Goal: Task Accomplishment & Management: Use online tool/utility

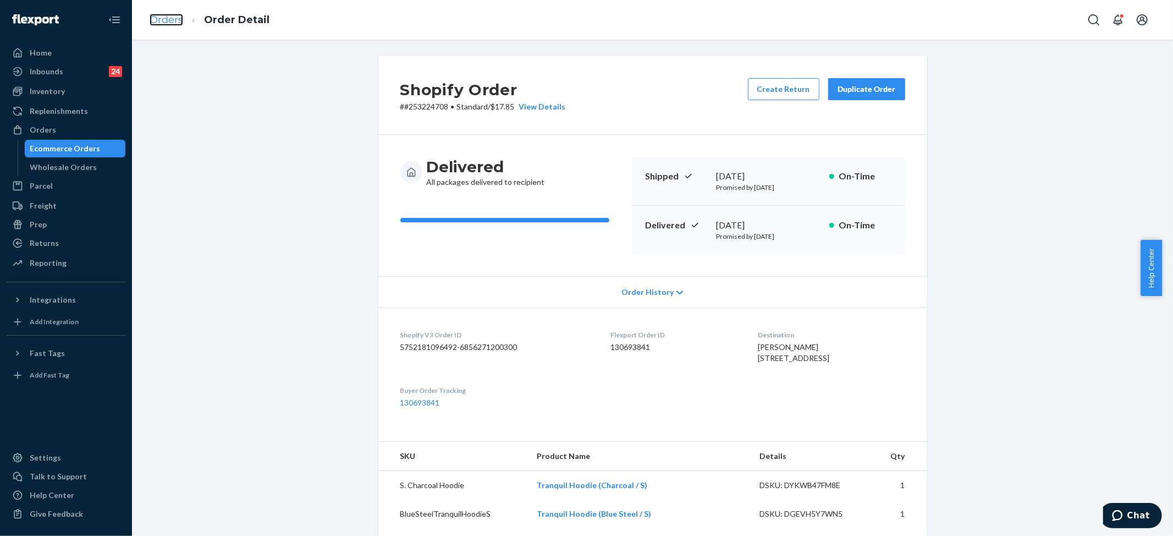
click at [161, 22] on link "Orders" at bounding box center [167, 20] width 34 height 12
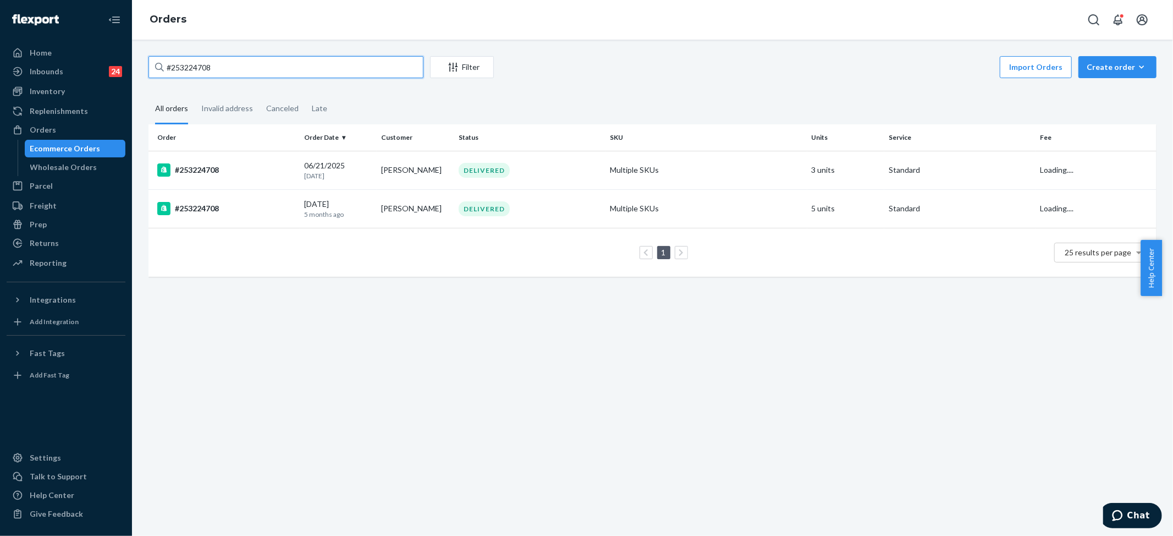
click at [205, 67] on input "#253224708" at bounding box center [286, 67] width 275 height 22
click at [205, 68] on input "#253224708" at bounding box center [286, 67] width 275 height 22
paste input "[PERSON_NAME]"
type input "[PERSON_NAME]"
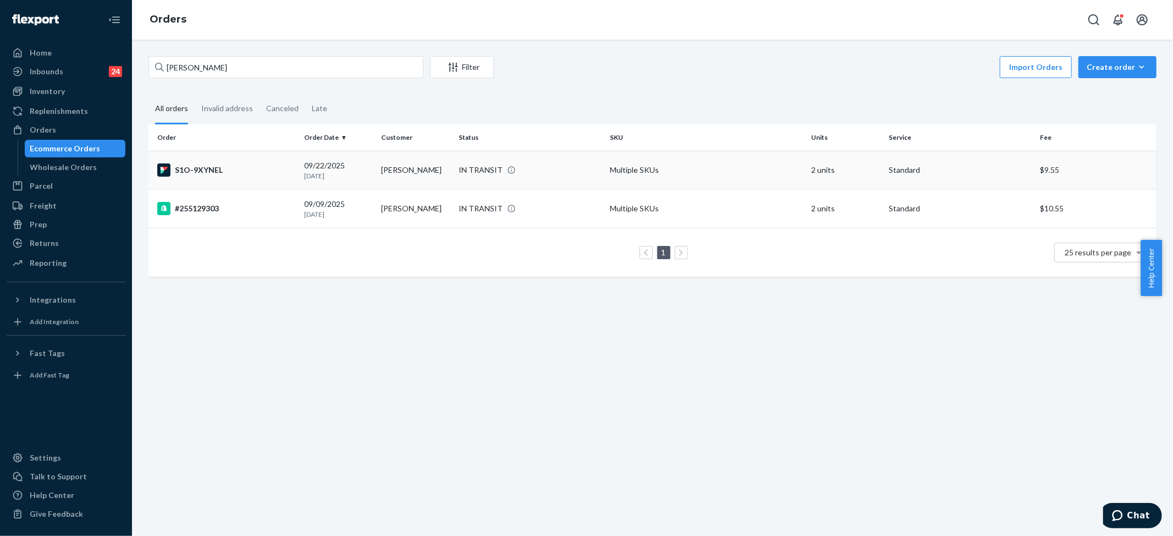
click at [470, 164] on div "IN TRANSIT" at bounding box center [481, 169] width 44 height 11
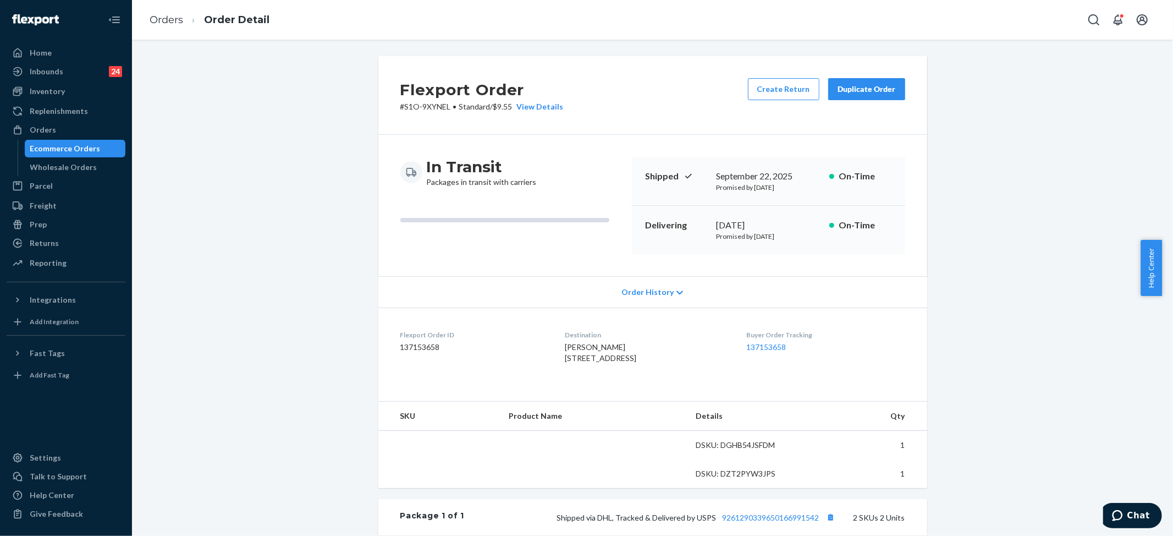
drag, startPoint x: 870, startPoint y: 14, endPoint x: 848, endPoint y: 21, distance: 23.7
click at [871, 13] on div "Orders Order Detail" at bounding box center [652, 20] width 1041 height 40
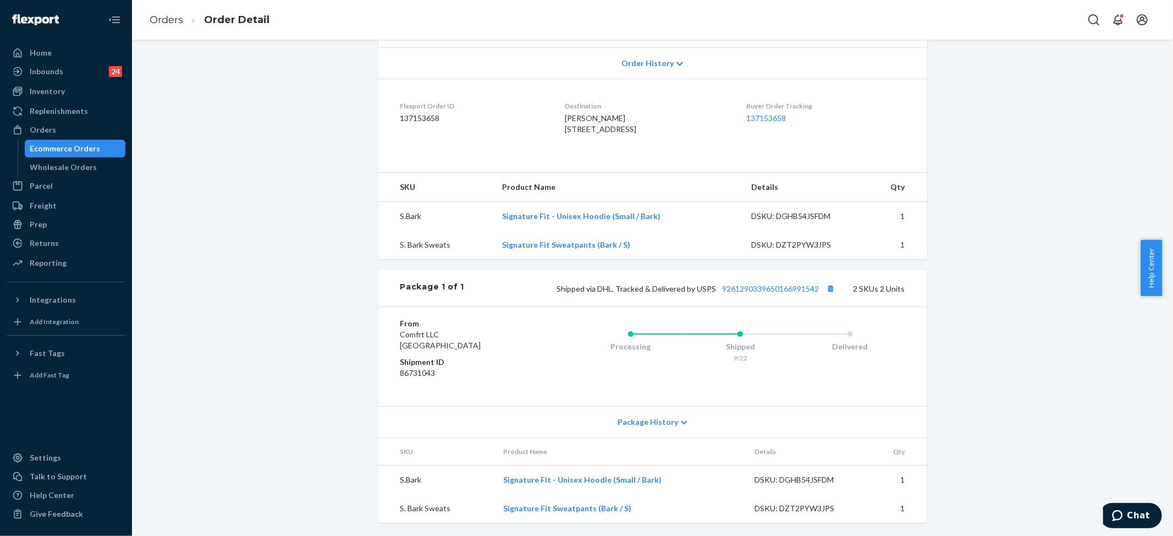
scroll to position [252, 0]
drag, startPoint x: 715, startPoint y: 291, endPoint x: 816, endPoint y: 290, distance: 101.2
click at [816, 290] on span "Shipped via DHL, Tracked & Delivered by USPS 9261290339650166991542" at bounding box center [697, 288] width 281 height 9
copy link "9261290339650166991542"
click at [177, 26] on li "Orders" at bounding box center [167, 20] width 34 height 14
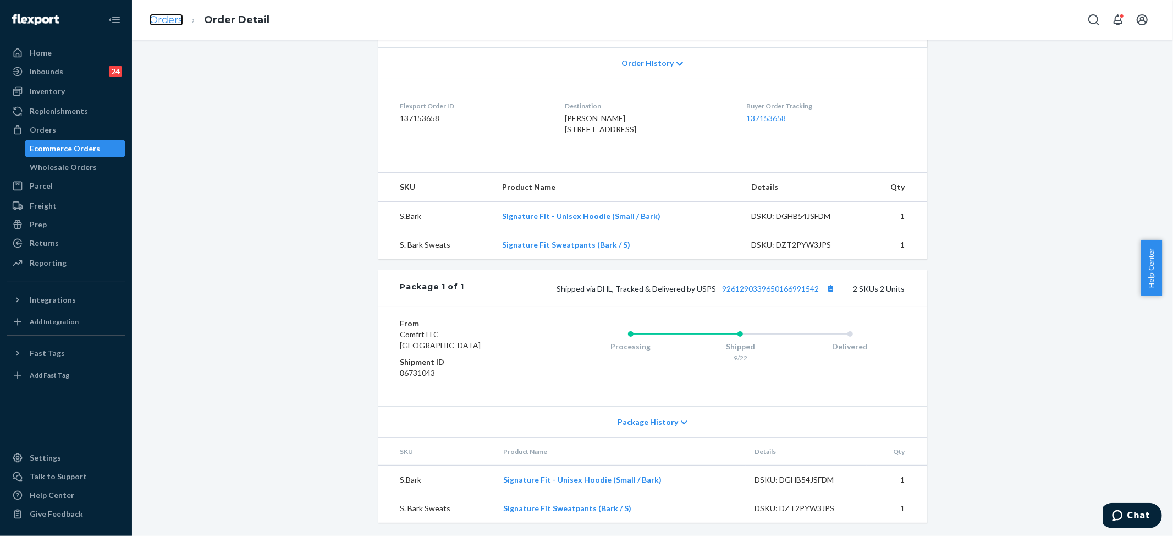
click at [174, 17] on link "Orders" at bounding box center [167, 20] width 34 height 12
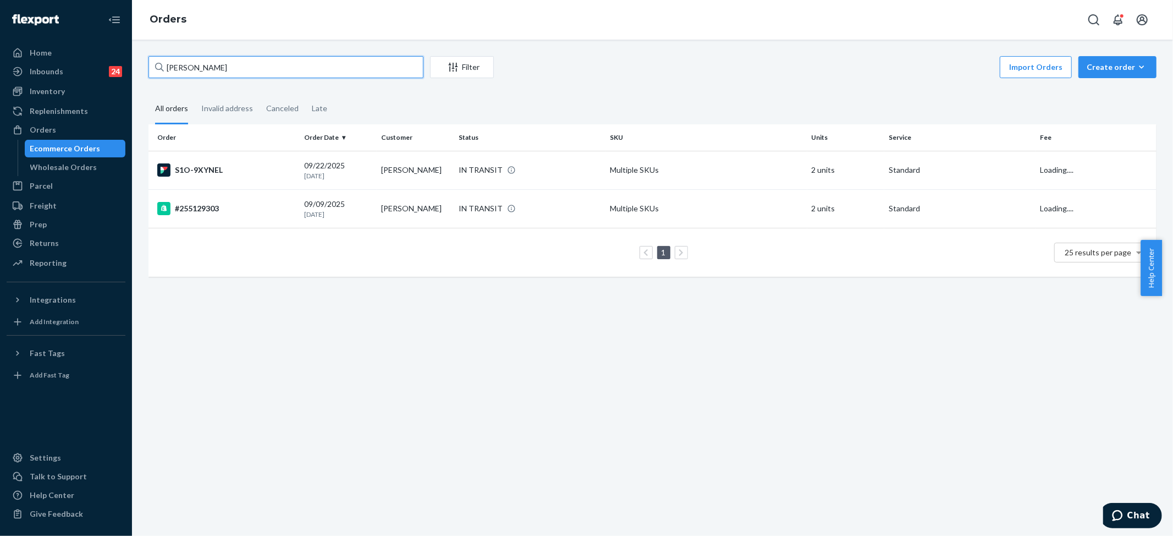
click at [198, 68] on input "[PERSON_NAME]" at bounding box center [286, 67] width 275 height 22
paste input "[PERSON_NAME]"
type input "[PERSON_NAME]"
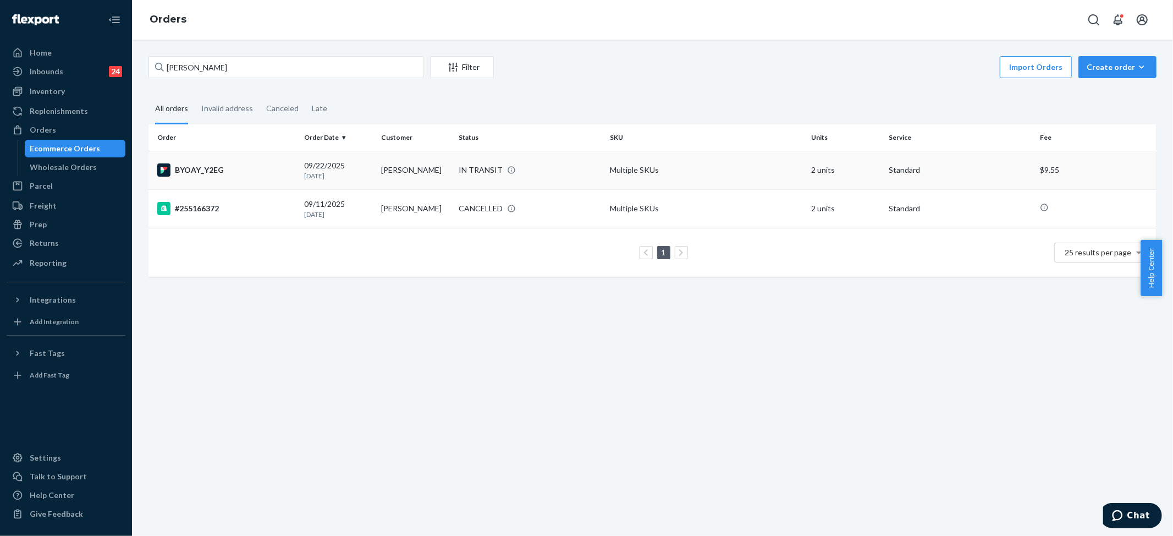
click at [483, 165] on div "IN TRANSIT" at bounding box center [481, 169] width 44 height 11
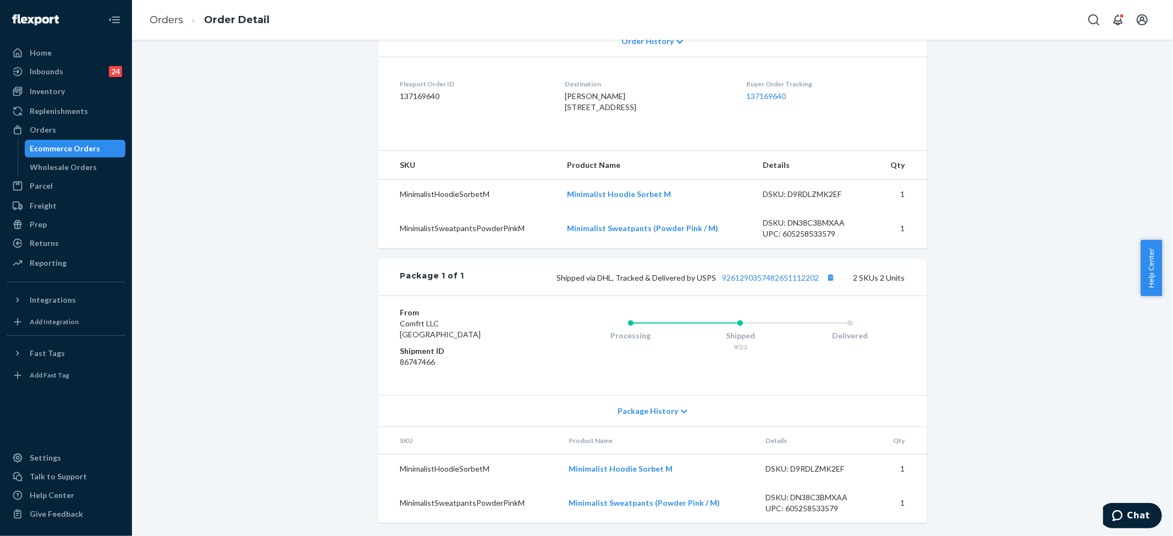
scroll to position [274, 0]
drag, startPoint x: 740, startPoint y: 281, endPoint x: 775, endPoint y: 283, distance: 34.7
click at [775, 283] on div "Shipped via DHL, Tracked & Delivered by USPS 9261290357482651112202 2 SKUs 2 Un…" at bounding box center [684, 277] width 441 height 14
click at [755, 293] on div "Package 1 of 1 Shipped via DHL, Tracked & Delivered by USPS 9261290357482651112…" at bounding box center [652, 277] width 549 height 36
drag, startPoint x: 713, startPoint y: 280, endPoint x: 812, endPoint y: 278, distance: 99.0
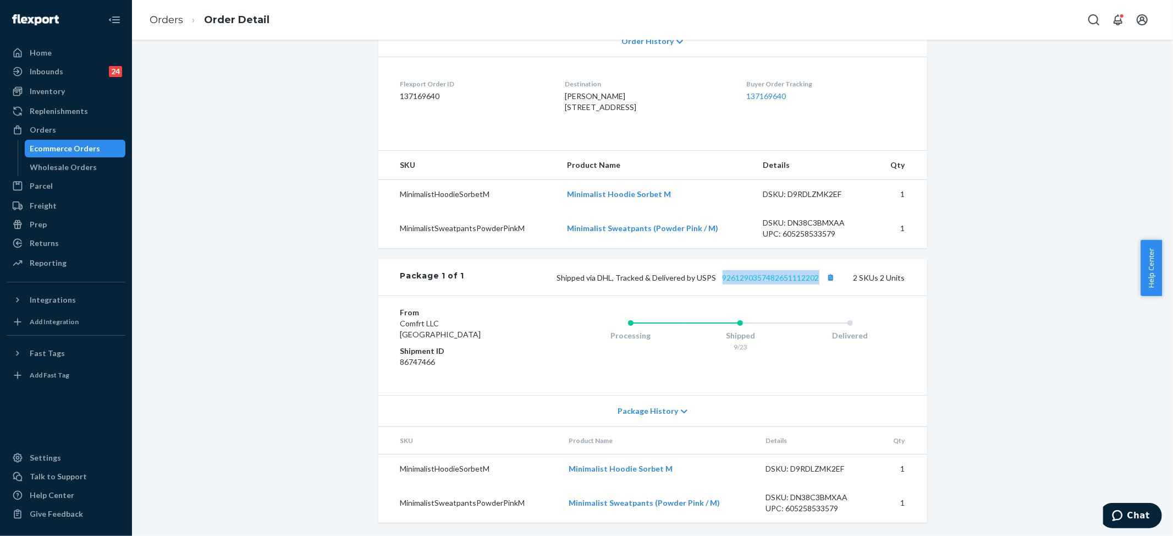
click at [814, 278] on span "Shipped via DHL, Tracked & Delivered by USPS 9261290357482651112202" at bounding box center [697, 277] width 281 height 9
copy link "9261290357482651112202"
click at [178, 15] on link "Orders" at bounding box center [167, 20] width 34 height 12
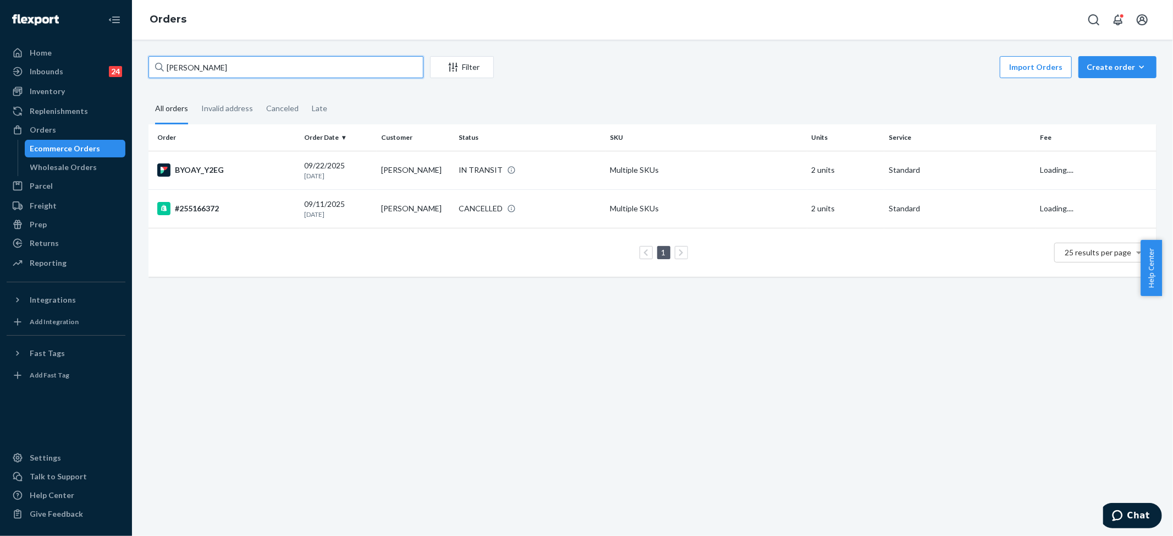
click at [218, 69] on input "[PERSON_NAME]" at bounding box center [286, 67] width 275 height 22
click at [218, 68] on input "[PERSON_NAME]" at bounding box center [286, 67] width 275 height 22
paste input "#255152311"
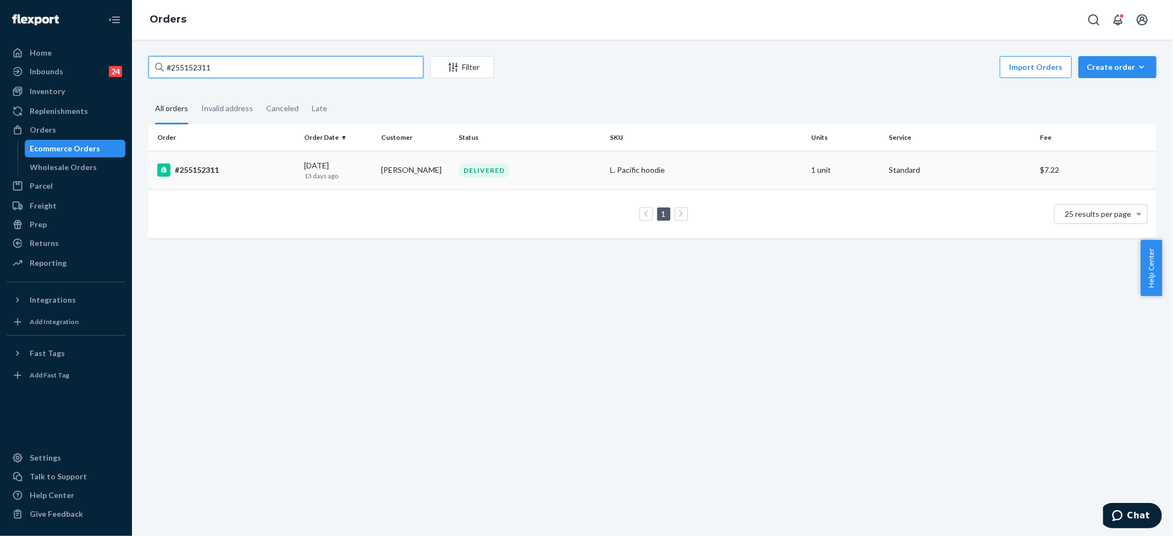
type input "#255152311"
click at [619, 172] on div "L. Pacific hoodie" at bounding box center [706, 169] width 193 height 11
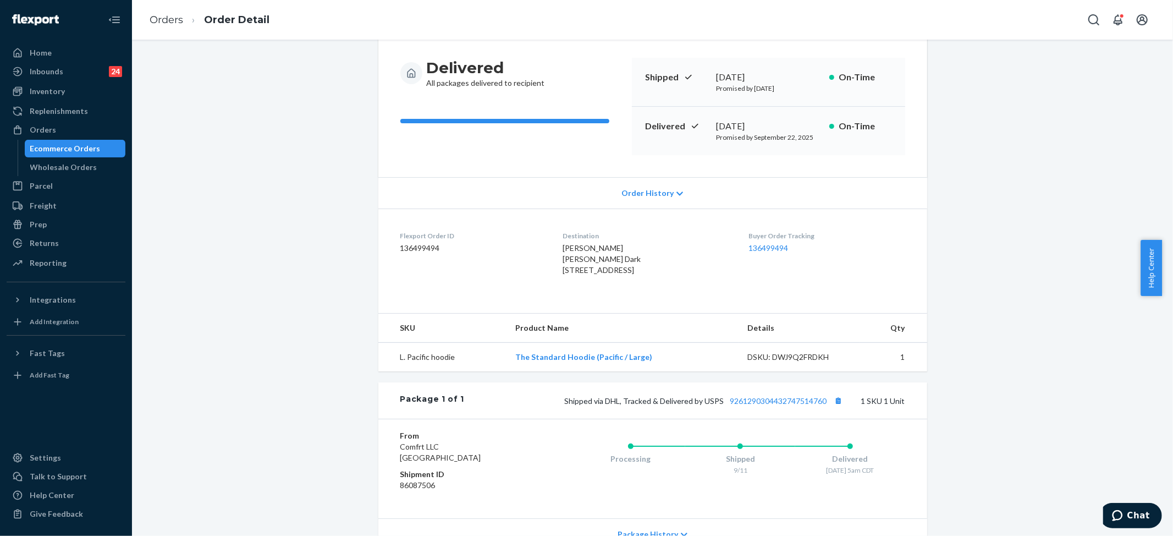
scroll to position [73, 0]
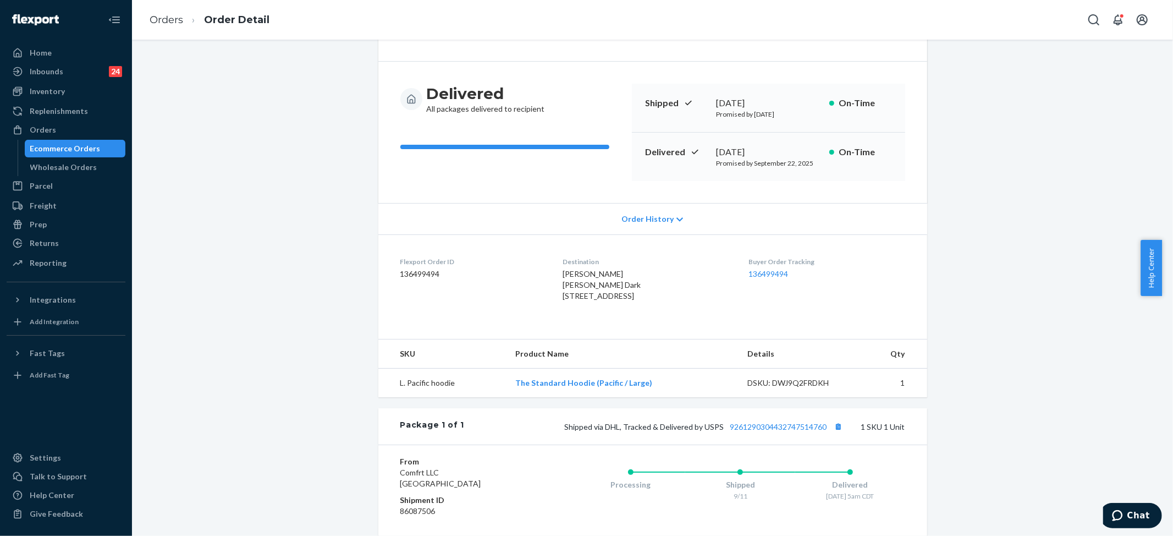
drag, startPoint x: 553, startPoint y: 291, endPoint x: 622, endPoint y: 307, distance: 70.0
click at [622, 300] on span "[PERSON_NAME] [PERSON_NAME] Dark [STREET_ADDRESS]" at bounding box center [602, 284] width 78 height 31
copy span "[STREET_ADDRESS]-"
click at [157, 19] on link "Orders" at bounding box center [167, 20] width 34 height 12
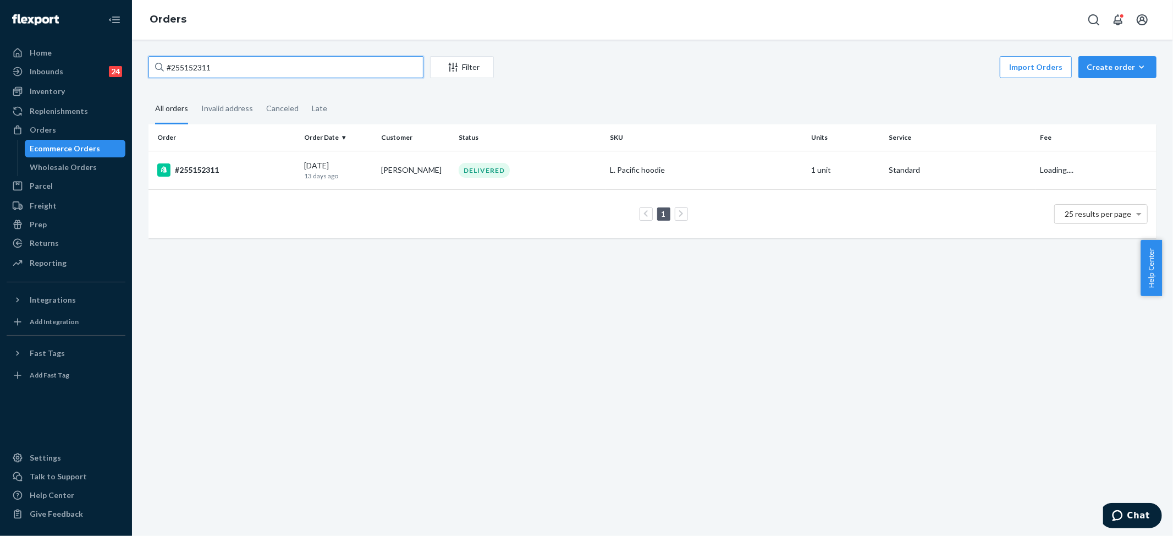
click at [198, 69] on input "#255152311" at bounding box center [286, 67] width 275 height 22
paste input "17529"
type input "#255117529"
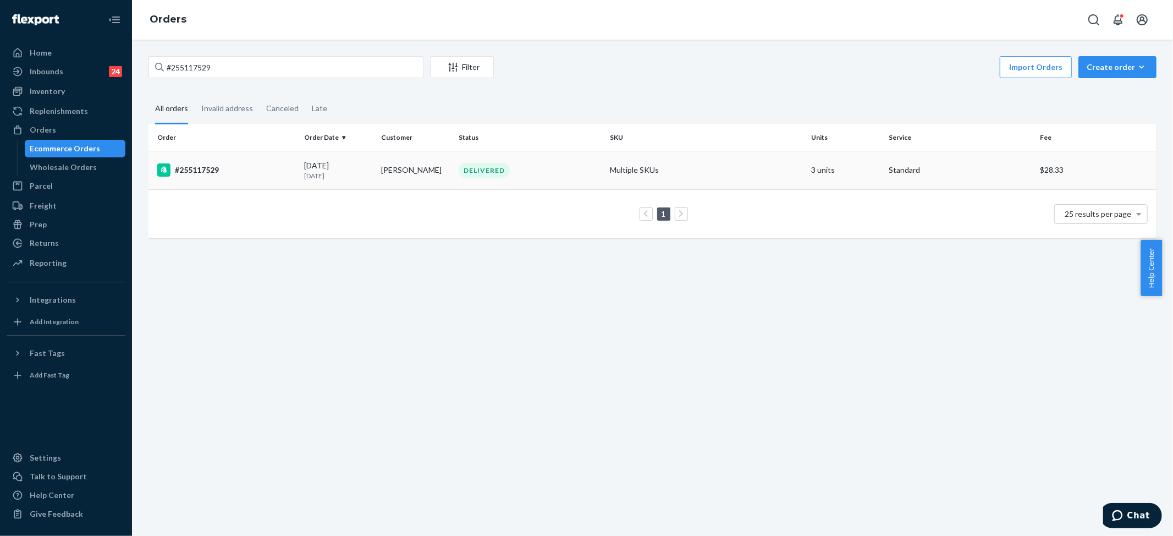
click at [624, 175] on td "Multiple SKUs" at bounding box center [707, 170] width 202 height 39
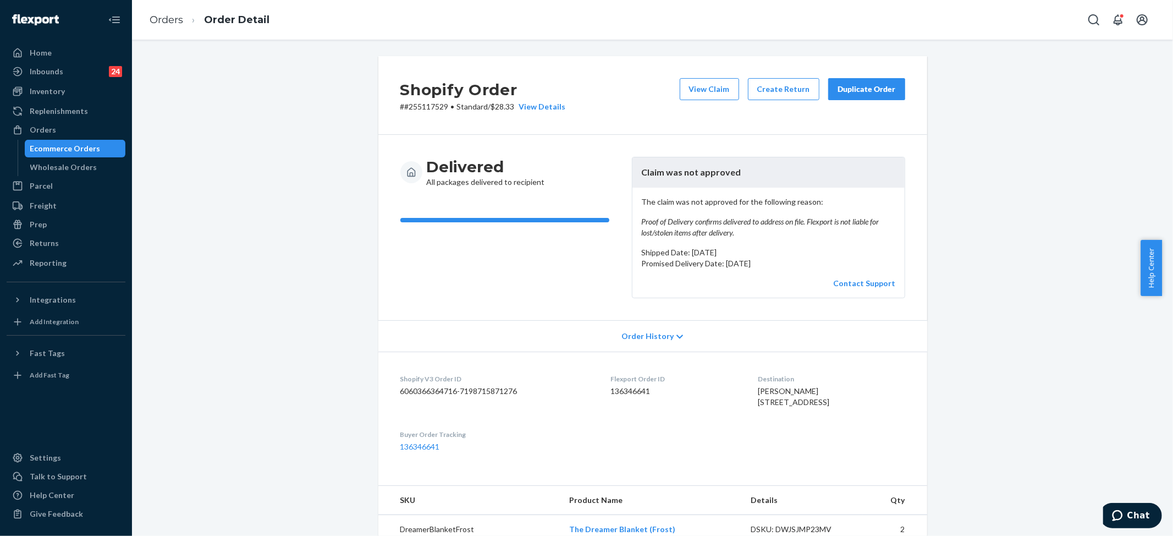
click at [867, 96] on button "Duplicate Order" at bounding box center [866, 89] width 77 height 22
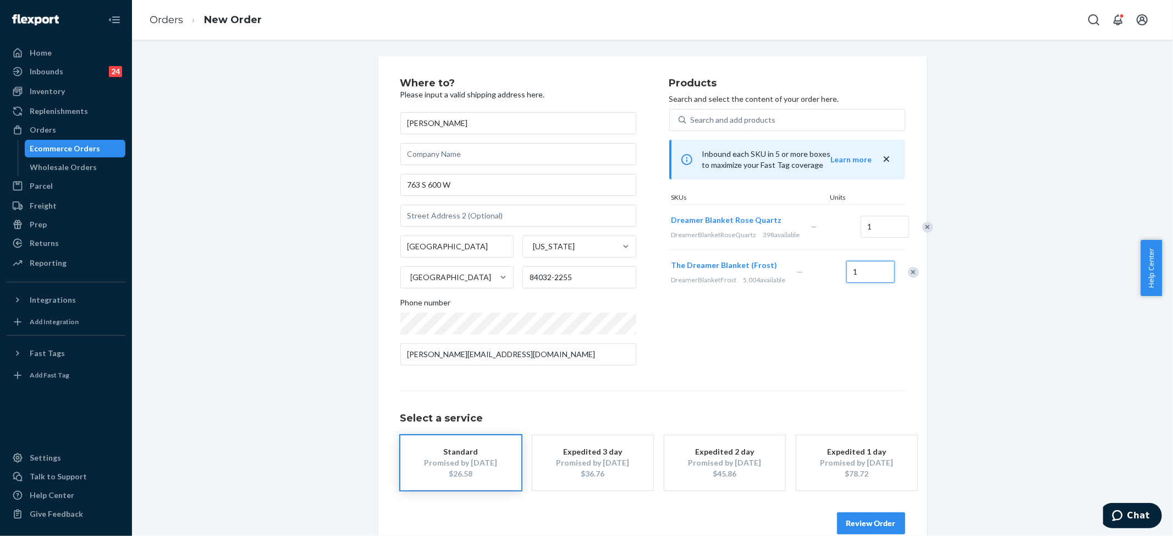
type input "1"
click at [922, 233] on div "Remove Item" at bounding box center [927, 227] width 11 height 11
click at [786, 341] on div "Products Search and select the content of your order here. Search and add produ…" at bounding box center [787, 226] width 236 height 296
click at [877, 526] on button "Review Order" at bounding box center [871, 523] width 68 height 22
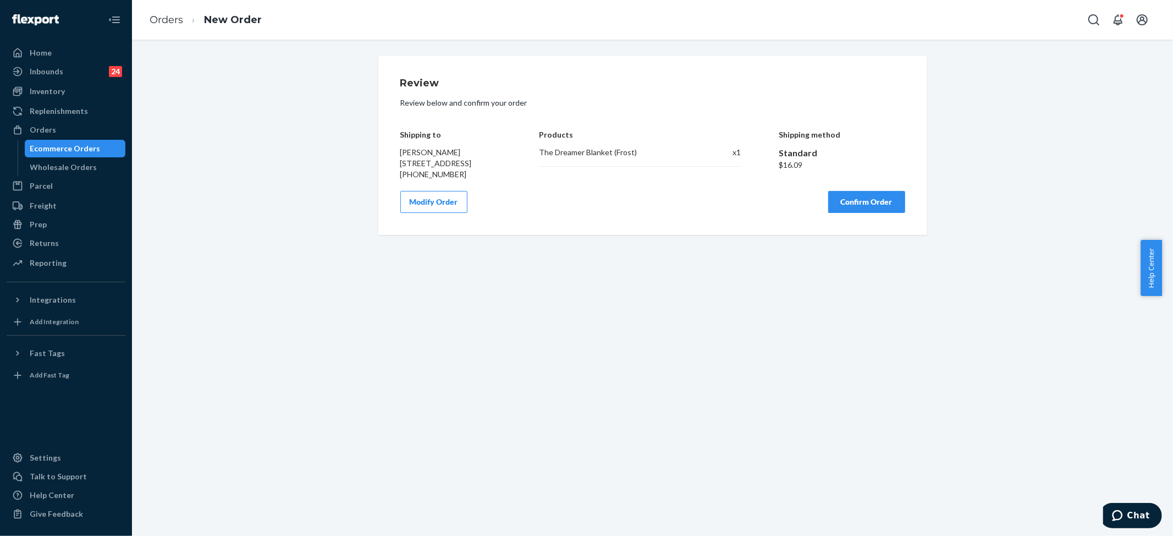
click at [595, 156] on div "The Dreamer Blanket (Frost)" at bounding box center [618, 152] width 159 height 11
copy div "The Dreamer Blanket (Frost)"
click at [852, 210] on button "Confirm Order" at bounding box center [866, 202] width 77 height 22
